Goal: Information Seeking & Learning: Learn about a topic

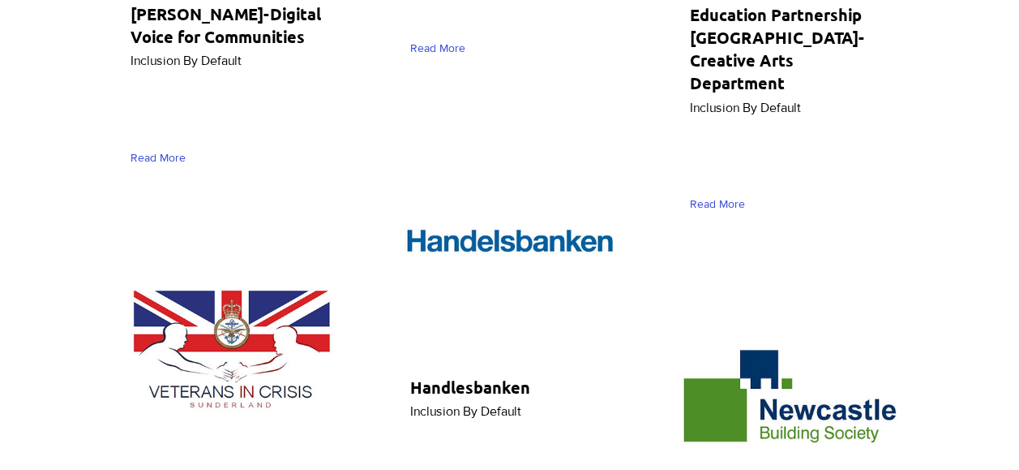
scroll to position [7622, 0]
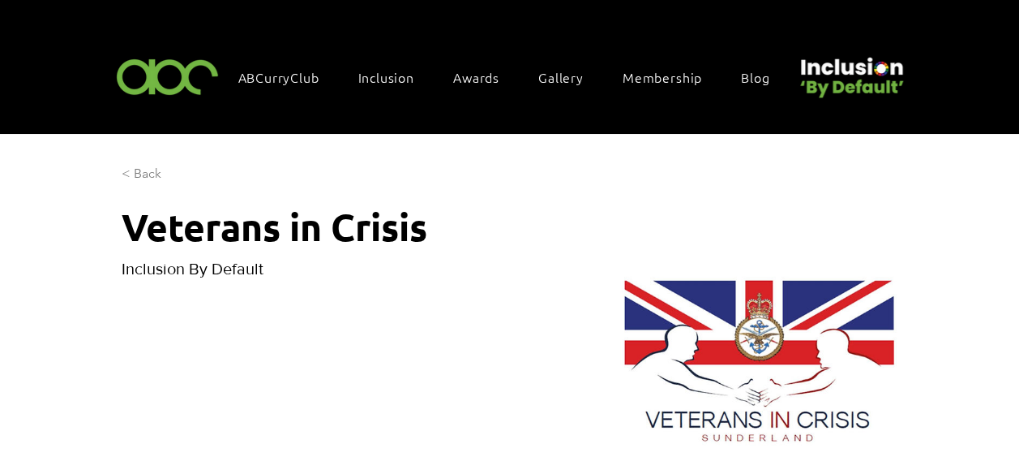
click at [145, 172] on span "< Back" at bounding box center [142, 174] width 40 height 18
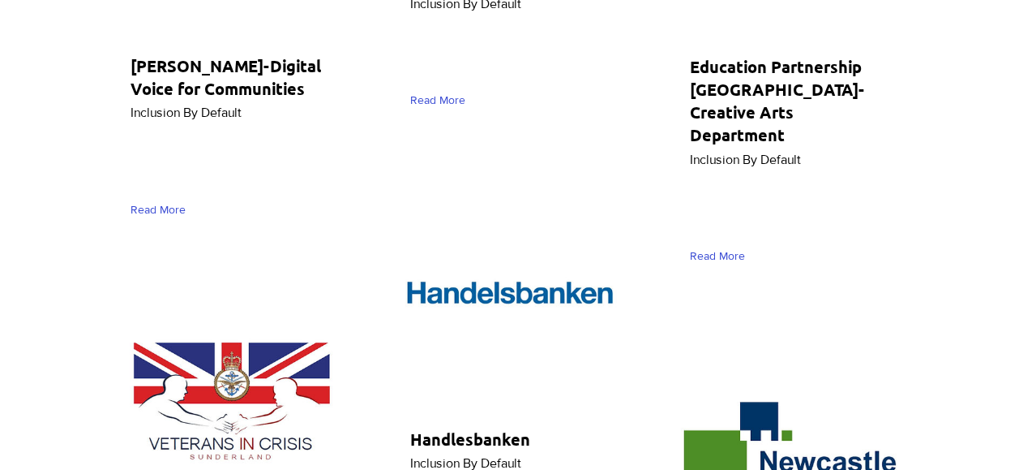
scroll to position [7652, 0]
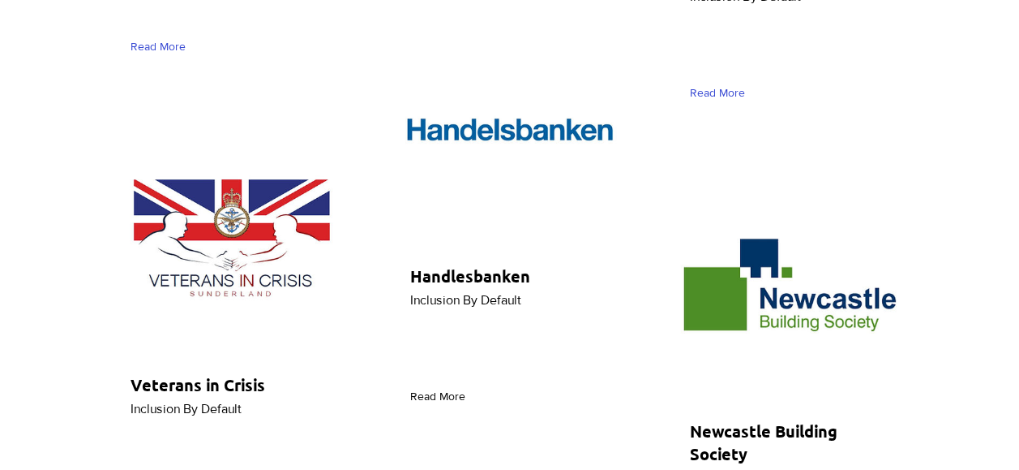
click at [425, 388] on span "Read More" at bounding box center [437, 396] width 55 height 16
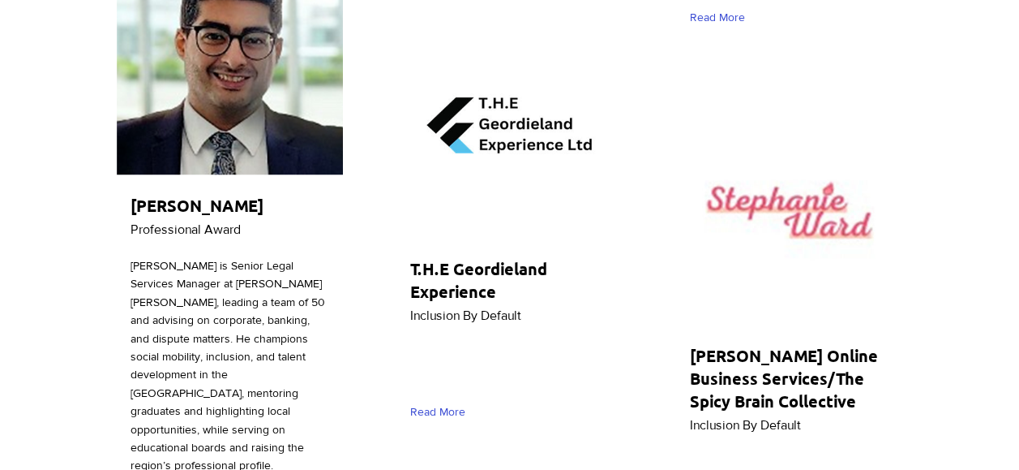
scroll to position [5138, 0]
